Goal: Complete application form

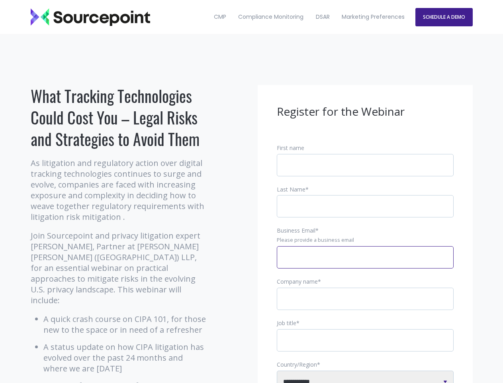
click at [366, 264] on input "Business Email *" at bounding box center [365, 257] width 177 height 22
